Goal: Information Seeking & Learning: Learn about a topic

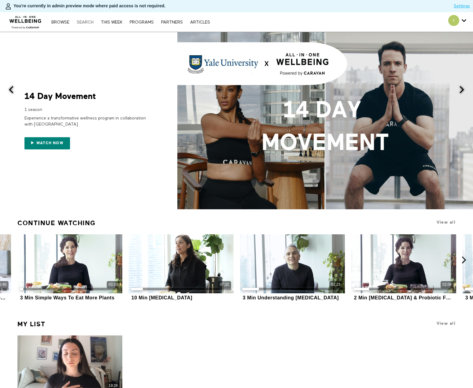
click at [85, 21] on link "Search" at bounding box center [85, 22] width 23 height 4
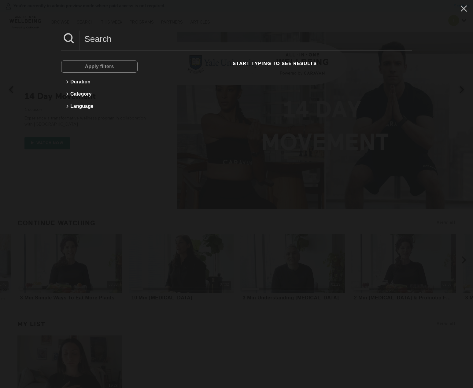
click at [207, 34] on input at bounding box center [246, 39] width 332 height 17
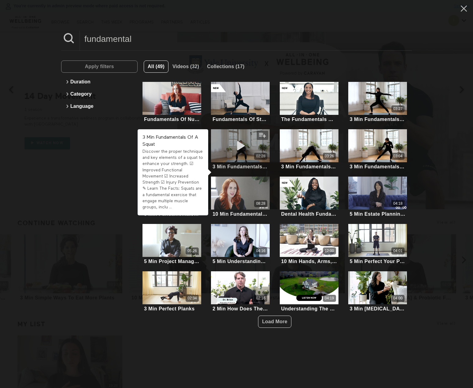
type input "fundamental"
click at [240, 149] on icon at bounding box center [240, 146] width 18 height 11
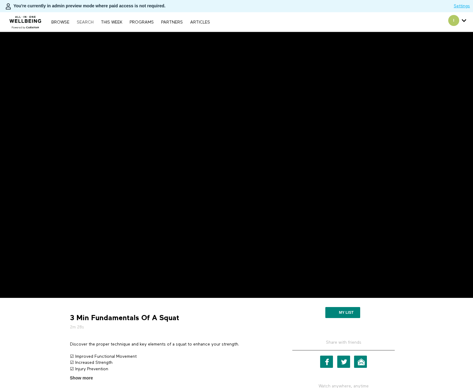
click at [89, 23] on link "Search" at bounding box center [85, 22] width 23 height 4
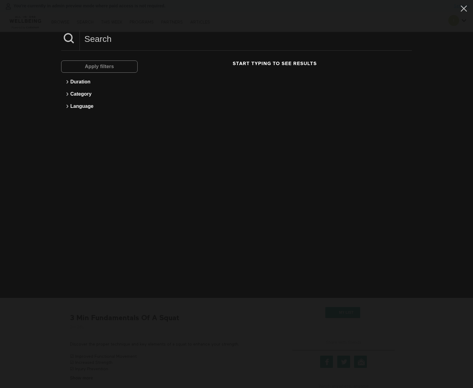
click at [89, 37] on input at bounding box center [246, 39] width 332 height 17
type input "fundamentals of a sid"
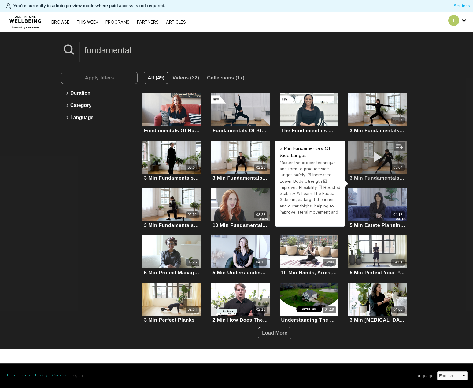
click at [375, 161] on icon at bounding box center [377, 157] width 18 height 11
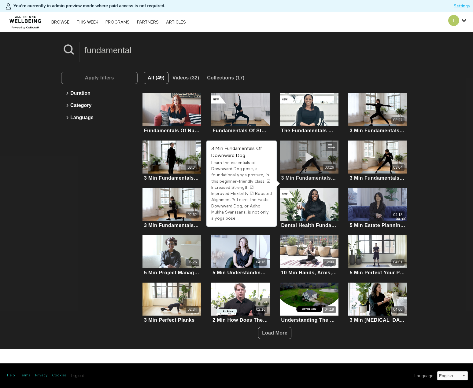
click at [303, 157] on icon at bounding box center [309, 157] width 18 height 11
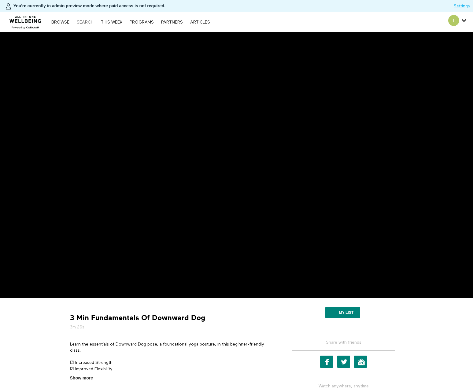
click at [84, 22] on link "Search" at bounding box center [85, 22] width 23 height 4
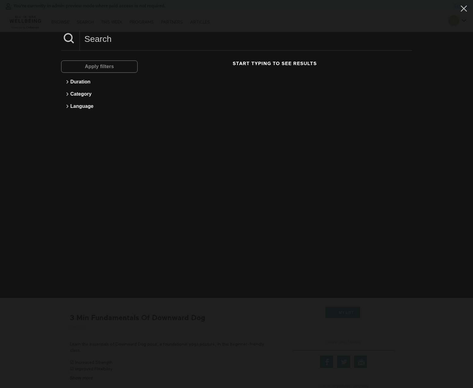
click at [134, 45] on input at bounding box center [246, 39] width 332 height 17
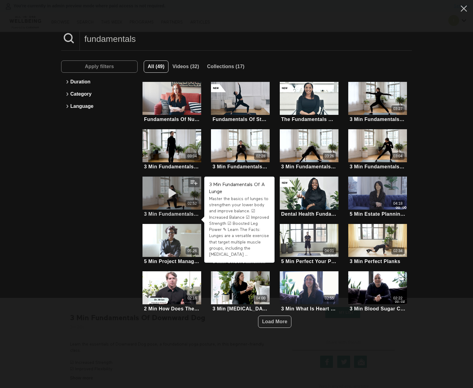
type input "fundamentals"
click at [148, 196] on div "02:52" at bounding box center [171, 193] width 59 height 33
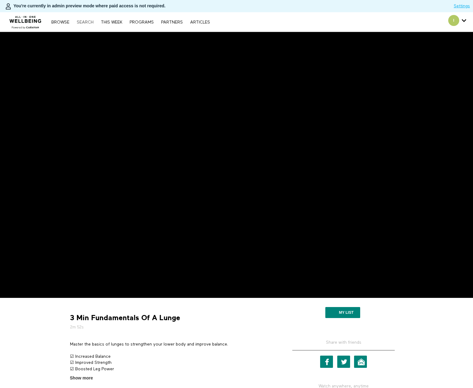
click at [87, 22] on link "Search" at bounding box center [85, 22] width 23 height 4
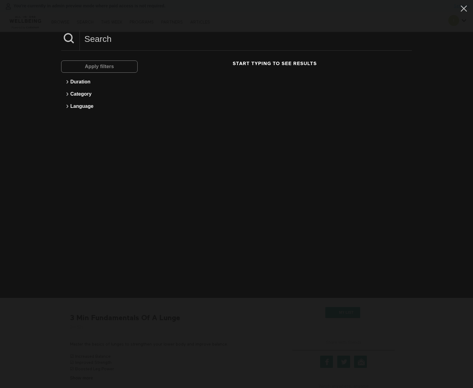
click at [107, 38] on input at bounding box center [246, 39] width 332 height 17
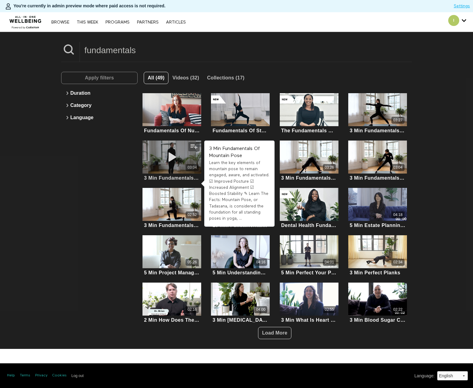
click at [174, 150] on div "03:04" at bounding box center [171, 157] width 59 height 33
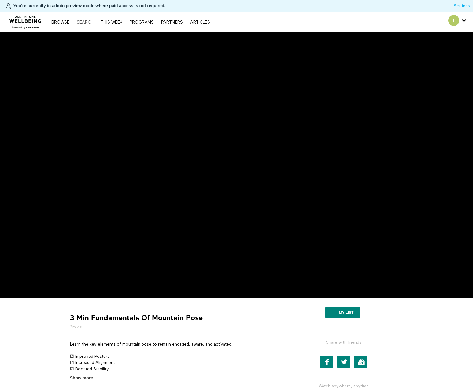
click at [82, 23] on link "Search" at bounding box center [85, 22] width 23 height 4
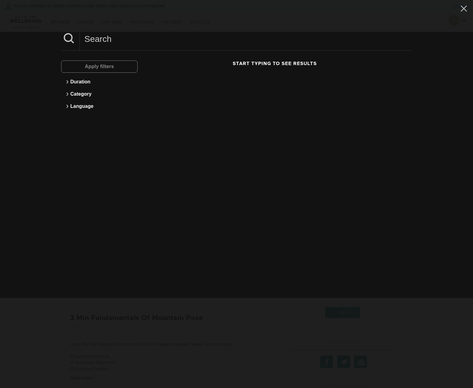
click at [108, 41] on input at bounding box center [246, 39] width 332 height 17
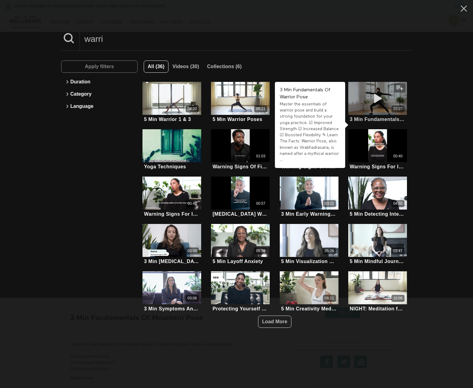
type input "warri"
click at [382, 101] on icon at bounding box center [377, 98] width 18 height 11
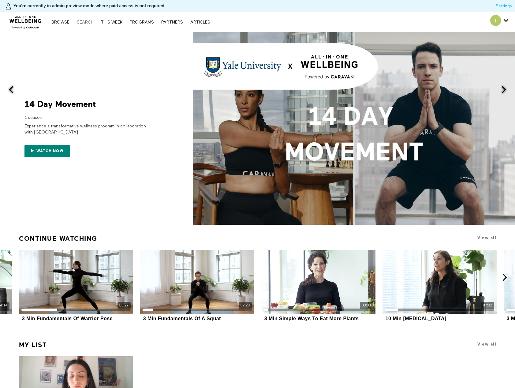
click at [83, 22] on link "Search" at bounding box center [85, 22] width 23 height 4
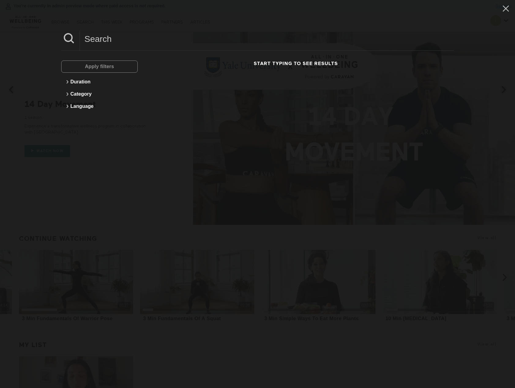
click at [127, 43] on input at bounding box center [267, 39] width 374 height 17
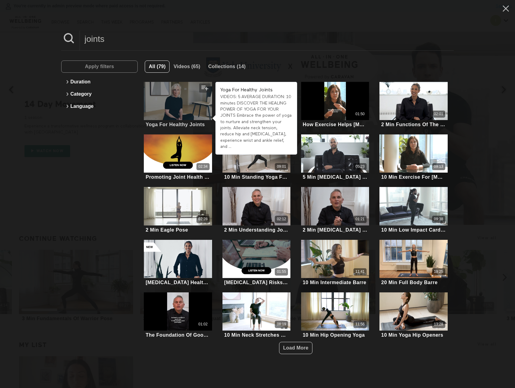
type input "joints"
click at [172, 94] on div at bounding box center [178, 101] width 68 height 38
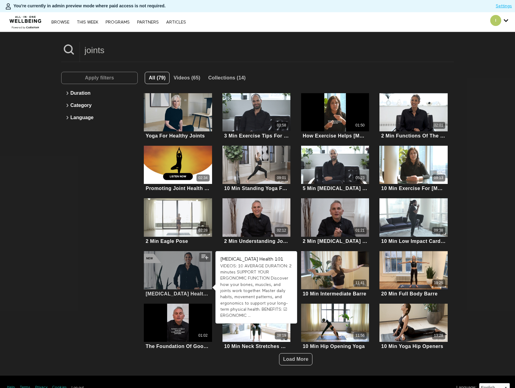
click at [180, 274] on div at bounding box center [178, 270] width 68 height 38
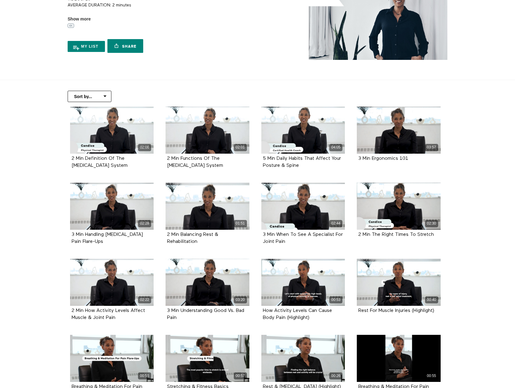
scroll to position [61, 0]
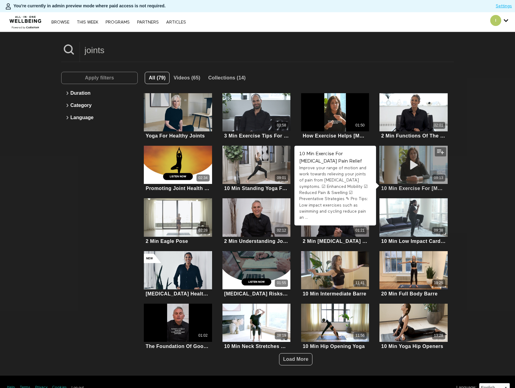
click at [405, 168] on icon at bounding box center [413, 165] width 18 height 11
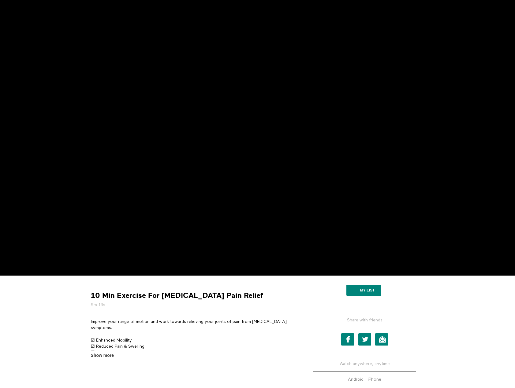
scroll to position [94, 0]
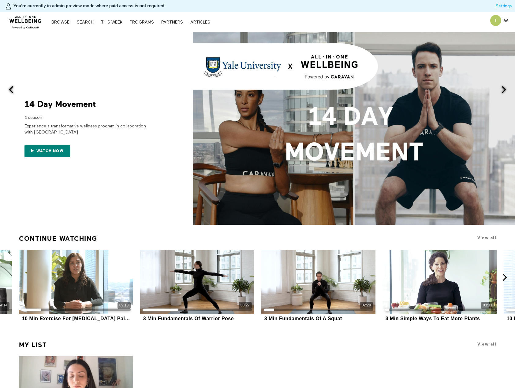
click at [85, 19] on nav "Browse Search THIS WEEK PROGRAMS PARTNERS ARTICLES Account settings Manage Subs…" at bounding box center [130, 22] width 165 height 6
click at [86, 21] on link "Search" at bounding box center [85, 22] width 23 height 4
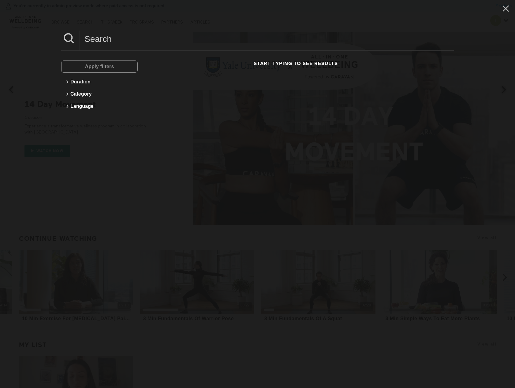
click at [98, 40] on input at bounding box center [267, 39] width 374 height 17
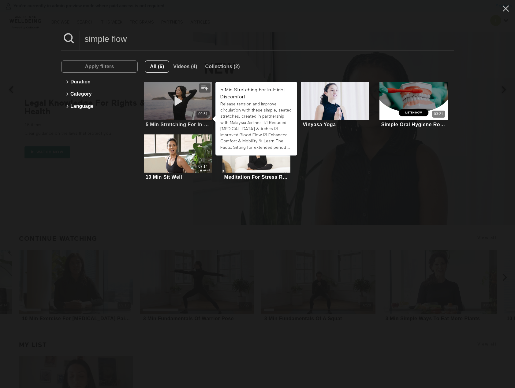
type input "simple flow"
click at [157, 108] on div "09:51" at bounding box center [178, 101] width 68 height 38
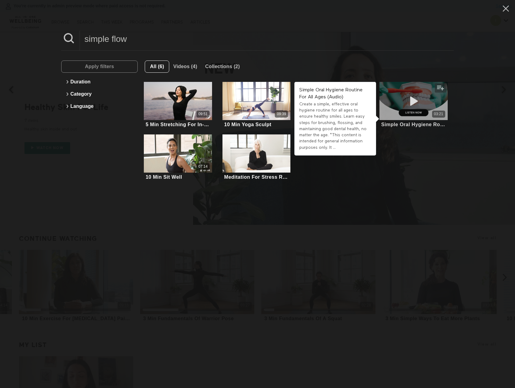
click at [415, 109] on div "03:21" at bounding box center [413, 101] width 68 height 38
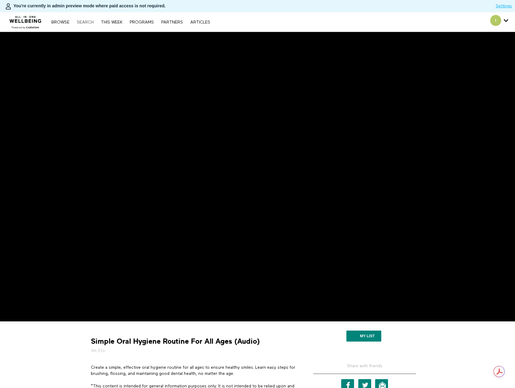
click at [91, 22] on link "Search" at bounding box center [85, 22] width 23 height 4
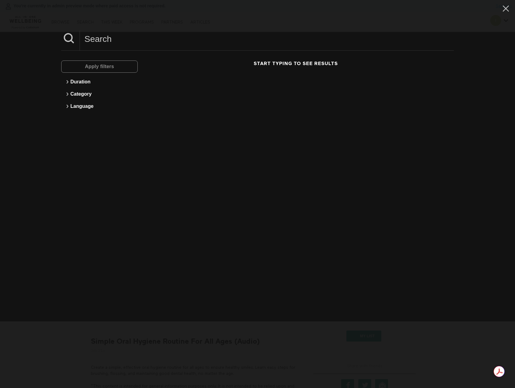
click at [111, 43] on input at bounding box center [267, 39] width 374 height 17
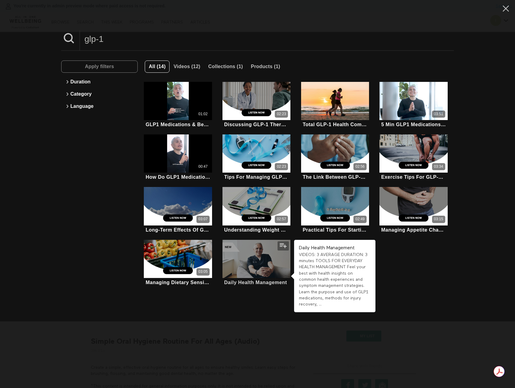
type input "glp-1"
click at [249, 254] on div at bounding box center [256, 259] width 68 height 38
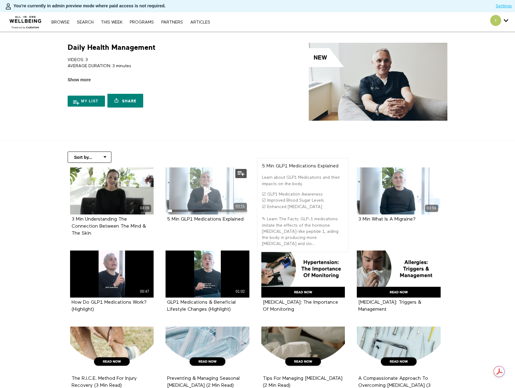
click at [213, 192] on icon at bounding box center [207, 191] width 18 height 11
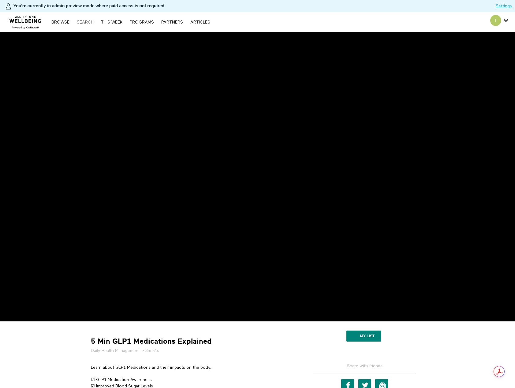
click at [82, 24] on link "Search" at bounding box center [85, 22] width 23 height 4
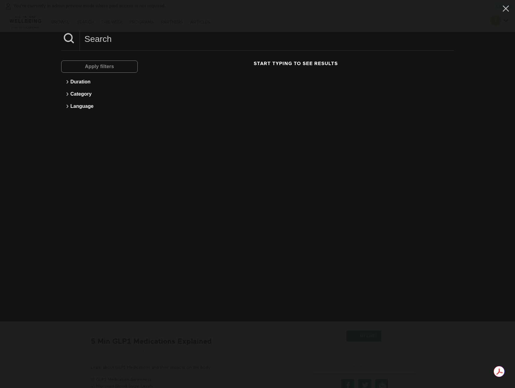
click at [109, 38] on input at bounding box center [267, 39] width 374 height 17
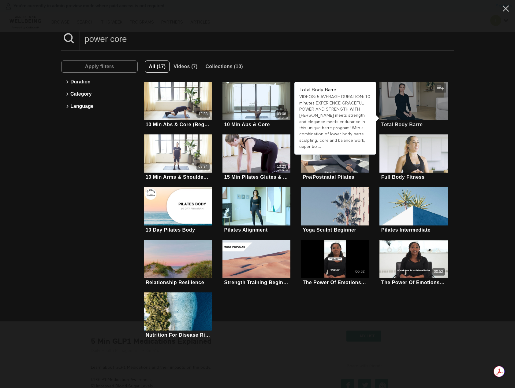
type input "power core"
click at [433, 106] on div at bounding box center [413, 101] width 68 height 38
